Goal: Information Seeking & Learning: Learn about a topic

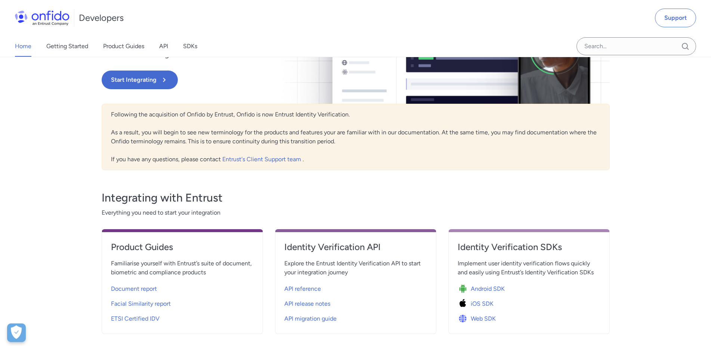
scroll to position [141, 0]
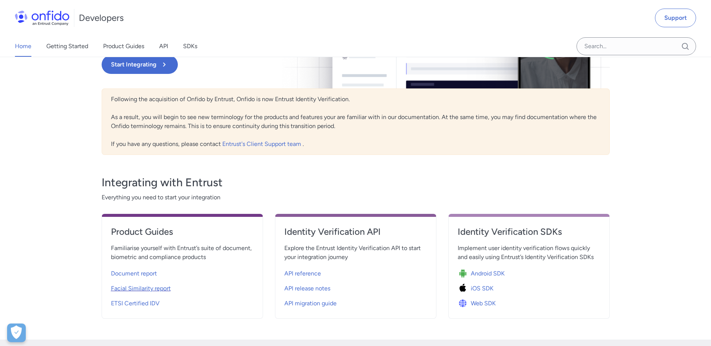
click at [145, 288] on span "Facial Similarity report" at bounding box center [141, 288] width 60 height 9
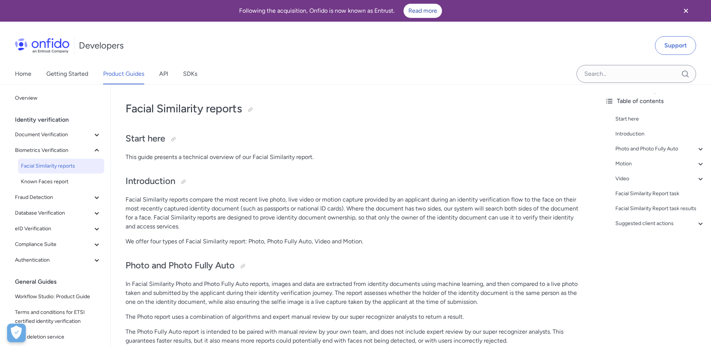
scroll to position [13, 0]
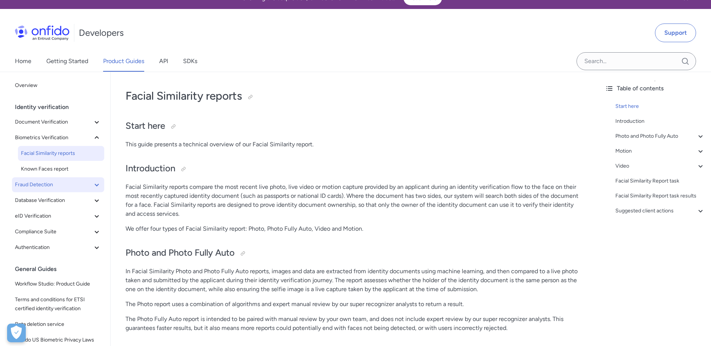
click at [92, 186] on icon at bounding box center [96, 184] width 9 height 9
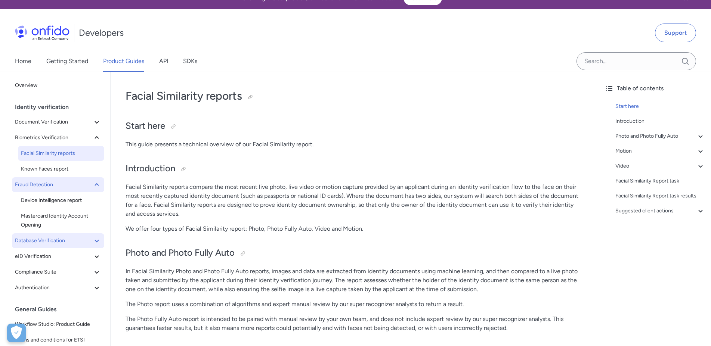
click at [92, 242] on icon at bounding box center [96, 240] width 9 height 9
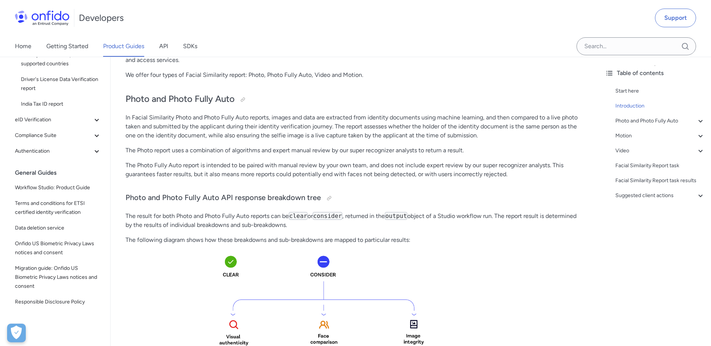
scroll to position [0, 0]
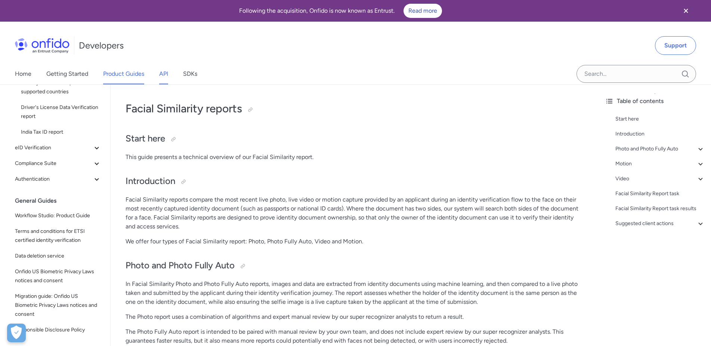
click at [166, 75] on link "API" at bounding box center [163, 73] width 9 height 21
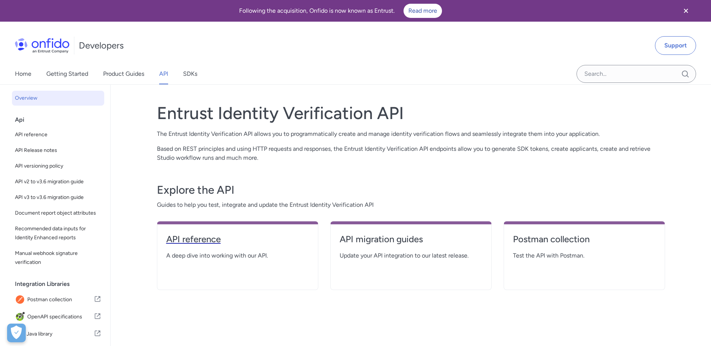
click at [202, 240] on h4 "API reference" at bounding box center [237, 239] width 143 height 12
select select "http"
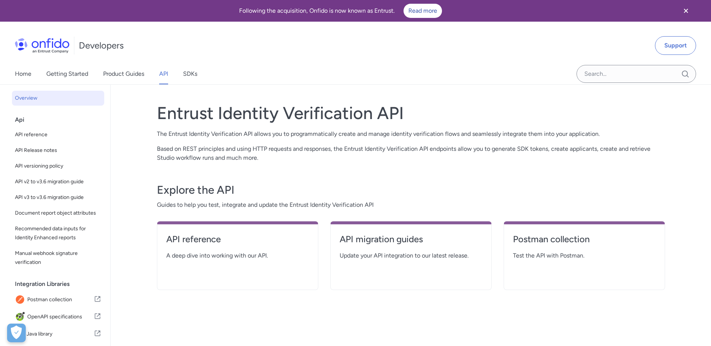
select select "http"
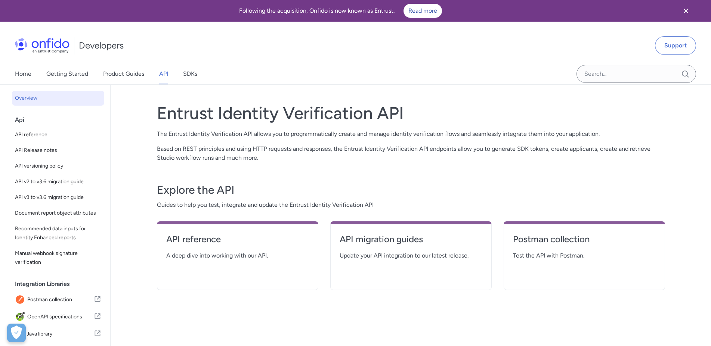
select select "http"
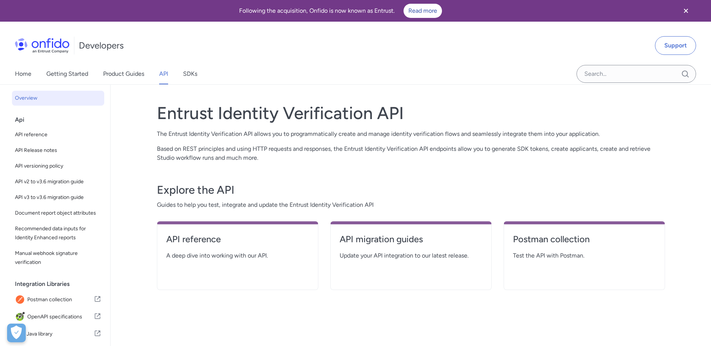
select select "http"
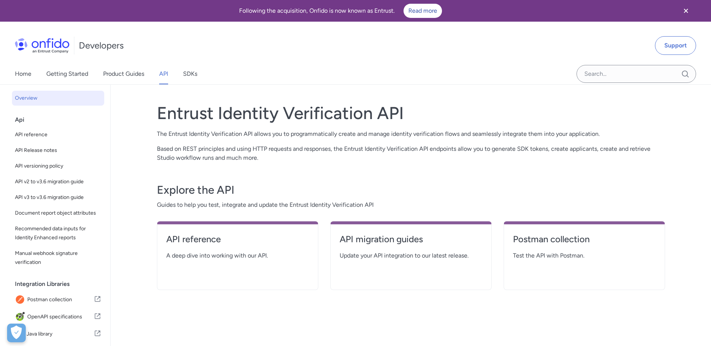
select select "http"
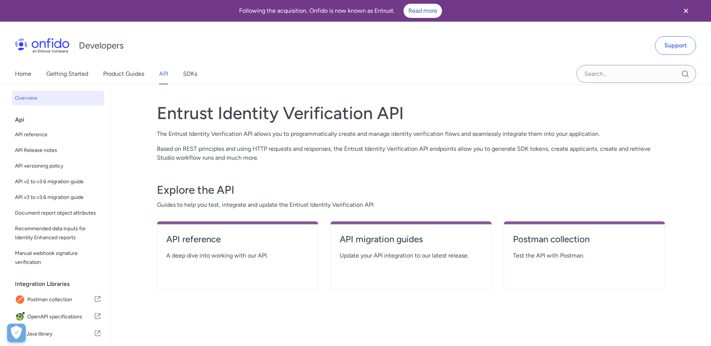
select select "http"
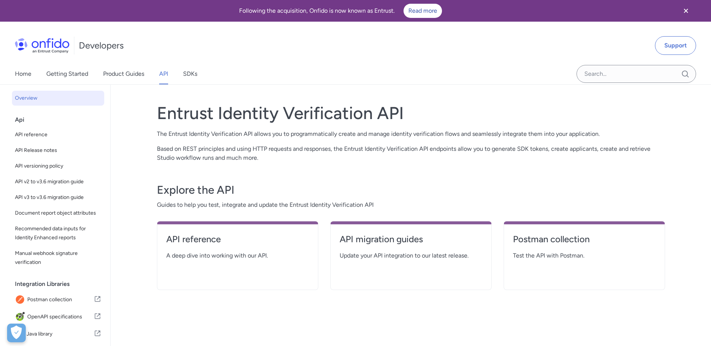
select select "http"
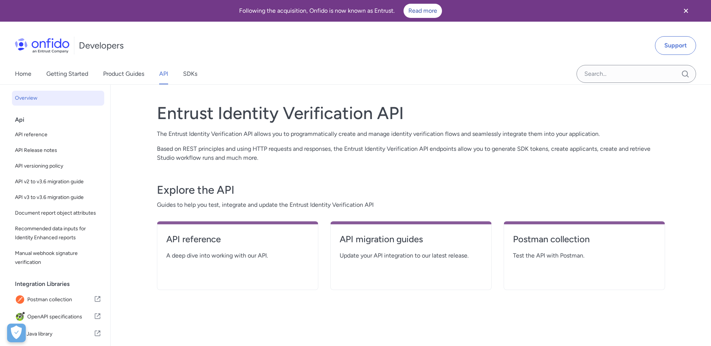
select select "http"
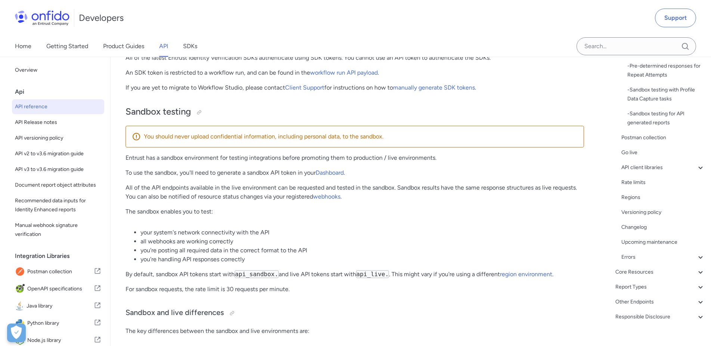
scroll to position [248, 0]
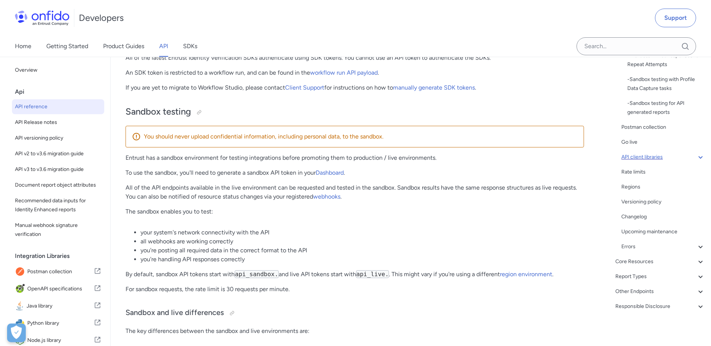
click at [696, 159] on icon at bounding box center [700, 157] width 9 height 9
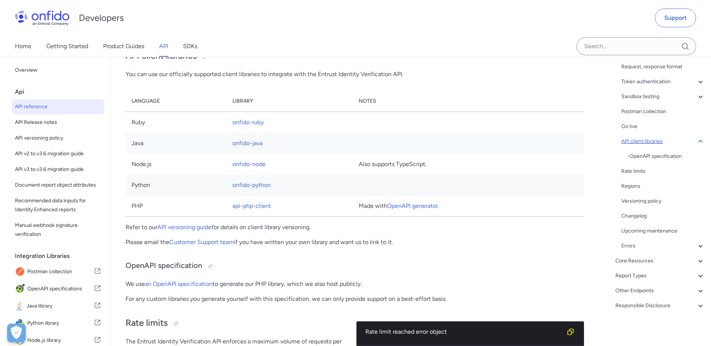
scroll to position [81, 0]
click at [24, 185] on span "Document report object attributes" at bounding box center [58, 185] width 86 height 9
